Goal: Task Accomplishment & Management: Use online tool/utility

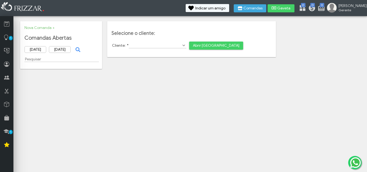
click at [193, 43] on span "Abrir [GEOGRAPHIC_DATA]" at bounding box center [216, 46] width 47 height 8
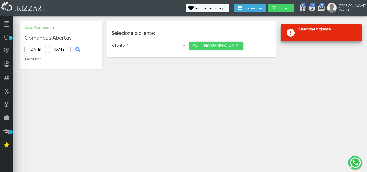
click at [181, 45] on span "Show Options" at bounding box center [183, 45] width 5 height 5
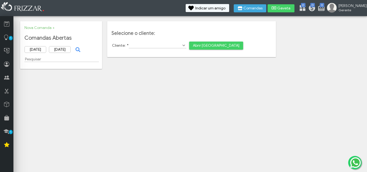
click at [181, 45] on span "Show Options" at bounding box center [183, 45] width 5 height 5
type input "hhkl"
click at [207, 45] on span "Abrir [GEOGRAPHIC_DATA]" at bounding box center [216, 46] width 47 height 8
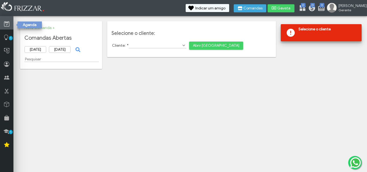
click at [9, 24] on link at bounding box center [6, 22] width 13 height 13
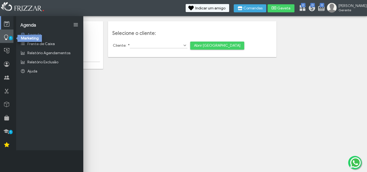
click at [10, 38] on span "1" at bounding box center [11, 38] width 4 height 4
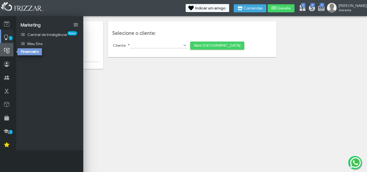
click at [10, 50] on link at bounding box center [6, 49] width 13 height 13
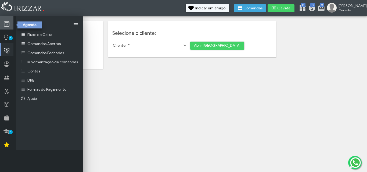
click at [8, 22] on icon at bounding box center [6, 24] width 5 height 7
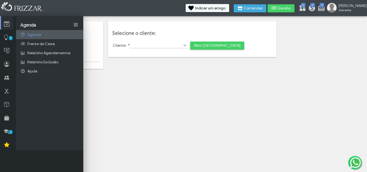
click at [28, 32] on link "Agenda" at bounding box center [49, 34] width 67 height 9
